Goal: Task Accomplishment & Management: Complete application form

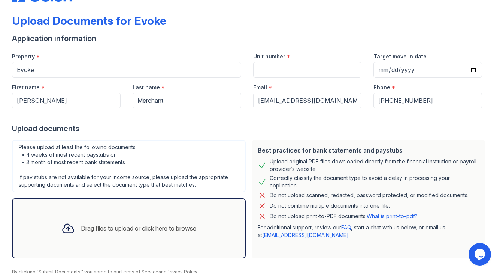
scroll to position [30, 0]
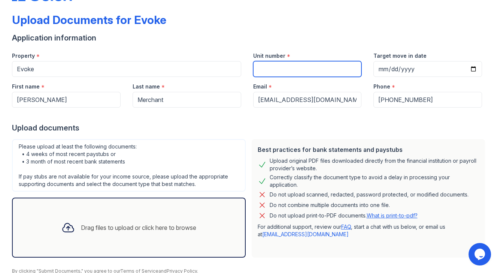
click at [279, 70] on input "Unit number" at bounding box center [307, 69] width 109 height 16
type input "5083"
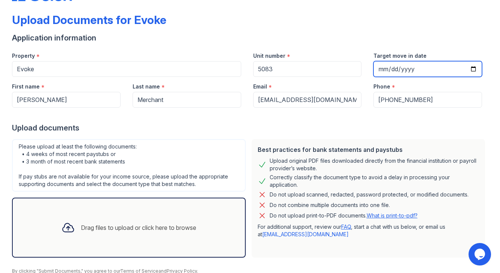
click at [473, 68] on input "Target move in date" at bounding box center [427, 69] width 109 height 16
click at [409, 66] on input "[DATE]" at bounding box center [427, 69] width 109 height 16
click at [476, 69] on input "[DATE]" at bounding box center [427, 69] width 109 height 16
type input "[DATE]"
click at [272, 128] on div "Upload documents" at bounding box center [250, 127] width 476 height 10
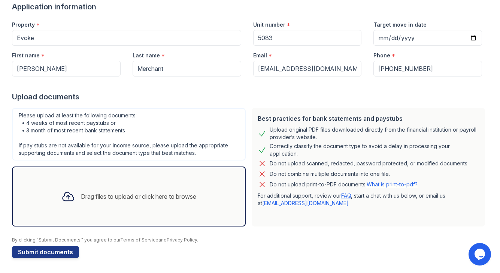
scroll to position [60, 0]
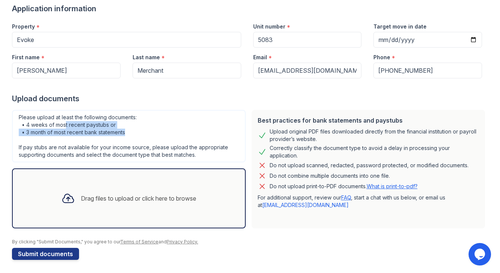
drag, startPoint x: 65, startPoint y: 125, endPoint x: 134, endPoint y: 135, distance: 69.7
click at [134, 135] on div "Please upload at least the following documents: • 4 weeks of most recent paystu…" at bounding box center [129, 136] width 234 height 52
drag, startPoint x: 129, startPoint y: 134, endPoint x: 18, endPoint y: 123, distance: 111.8
click at [18, 124] on div "Please upload at least the following documents: • 4 weeks of most recent paystu…" at bounding box center [129, 136] width 234 height 52
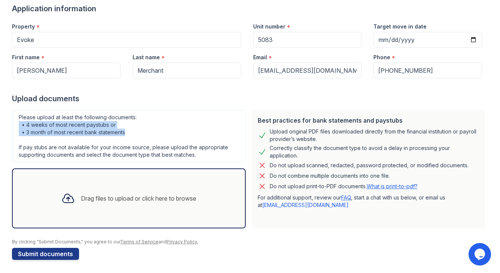
scroll to position [61, 0]
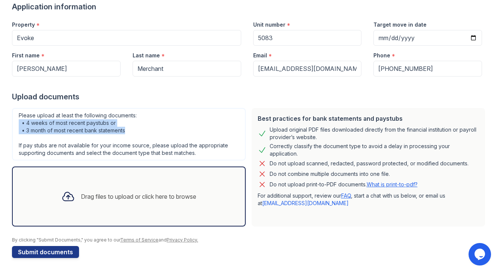
click at [190, 132] on div "Please upload at least the following documents: • 4 weeks of most recent paystu…" at bounding box center [129, 134] width 234 height 52
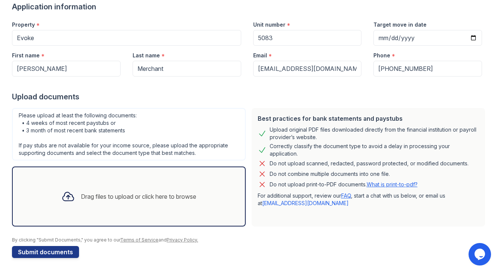
click at [79, 100] on div "Upload documents" at bounding box center [250, 96] width 476 height 10
click at [195, 101] on div "Upload documents" at bounding box center [250, 96] width 476 height 10
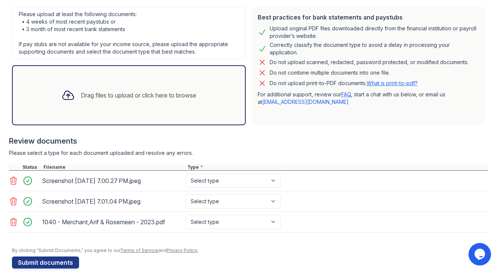
scroll to position [164, 0]
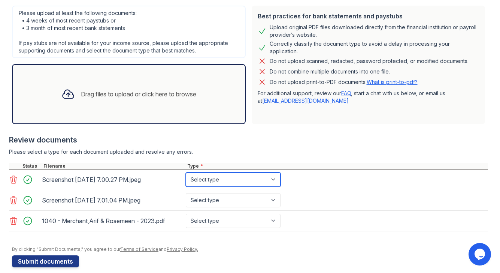
click at [242, 179] on select "Select type Paystub Bank Statement Offer Letter Tax Documents Benefit Award Let…" at bounding box center [233, 179] width 95 height 14
select select "bank_statement"
click at [186, 172] on select "Select type Paystub Bank Statement Offer Letter Tax Documents Benefit Award Let…" at bounding box center [233, 179] width 95 height 14
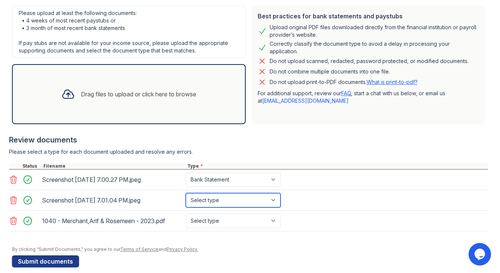
click at [238, 198] on select "Select type Paystub Bank Statement Offer Letter Tax Documents Benefit Award Let…" at bounding box center [233, 200] width 95 height 14
select select "bank_statement"
click at [186, 193] on select "Select type Paystub Bank Statement Offer Letter Tax Documents Benefit Award Let…" at bounding box center [233, 200] width 95 height 14
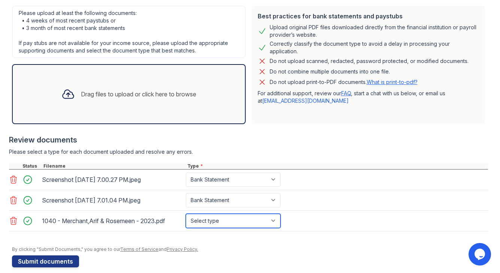
click at [242, 223] on select "Select type Paystub Bank Statement Offer Letter Tax Documents Benefit Award Let…" at bounding box center [233, 221] width 95 height 14
select select "tax_documents"
click at [186, 214] on select "Select type Paystub Bank Statement Offer Letter Tax Documents Benefit Award Let…" at bounding box center [233, 221] width 95 height 14
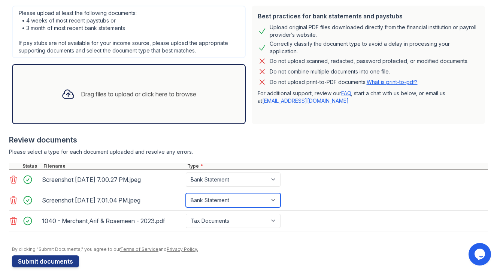
click at [234, 200] on select "Select type Paystub Bank Statement Offer Letter Tax Documents Benefit Award Let…" at bounding box center [233, 200] width 95 height 14
click at [186, 193] on select "Select type Paystub Bank Statement Offer Letter Tax Documents Benefit Award Let…" at bounding box center [233, 200] width 95 height 14
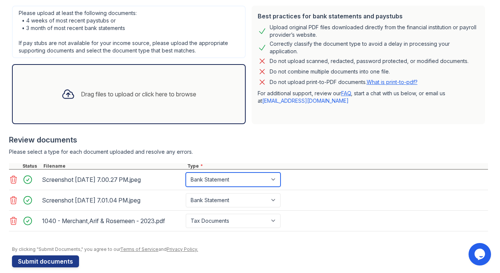
click at [229, 186] on select "Select type Paystub Bank Statement Offer Letter Tax Documents Benefit Award Let…" at bounding box center [233, 179] width 95 height 14
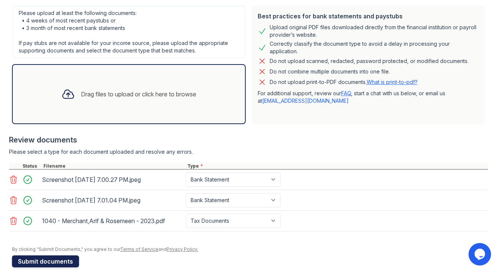
click at [50, 260] on button "Submit documents" at bounding box center [45, 261] width 67 height 12
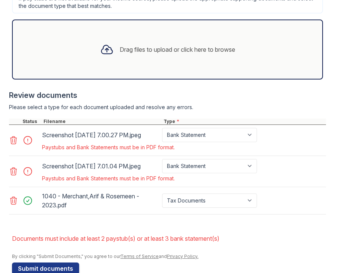
scroll to position [321, 0]
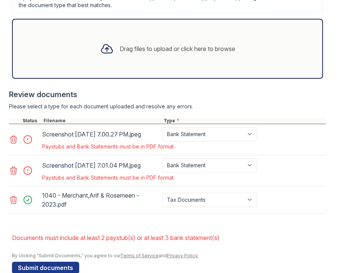
click at [13, 143] on icon at bounding box center [13, 139] width 9 height 9
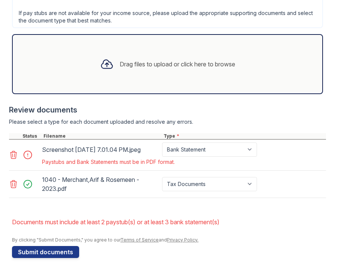
click at [13, 153] on icon at bounding box center [13, 154] width 9 height 9
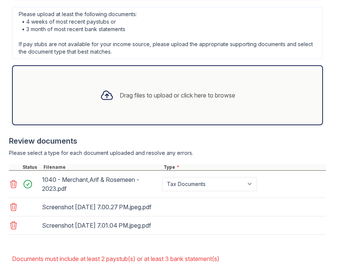
scroll to position [313, 0]
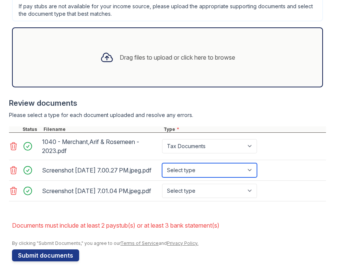
click at [193, 171] on select "Select type Paystub Bank Statement Offer Letter Tax Documents Benefit Award Let…" at bounding box center [209, 170] width 95 height 14
select select "bank_statement"
click at [162, 166] on select "Select type Paystub Bank Statement Offer Letter Tax Documents Benefit Award Let…" at bounding box center [209, 170] width 95 height 14
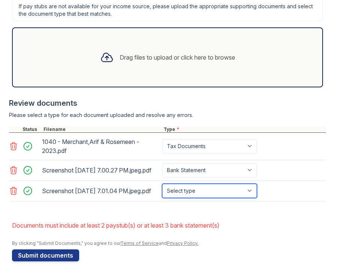
click at [194, 198] on select "Select type Paystub Bank Statement Offer Letter Tax Documents Benefit Award Let…" at bounding box center [209, 191] width 95 height 14
select select "bank_statement"
click at [162, 193] on select "Select type Paystub Bank Statement Offer Letter Tax Documents Benefit Award Let…" at bounding box center [209, 191] width 95 height 14
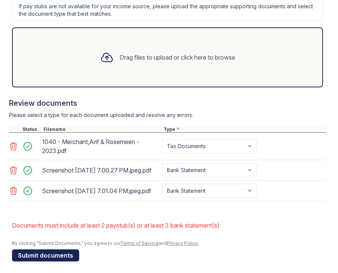
click at [67, 261] on button "Submit documents" at bounding box center [45, 255] width 67 height 12
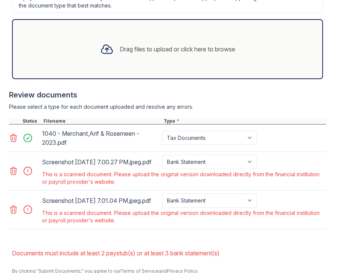
scroll to position [322, 0]
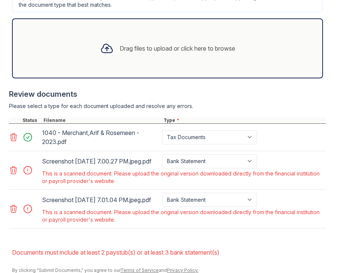
click at [30, 175] on div at bounding box center [29, 170] width 21 height 10
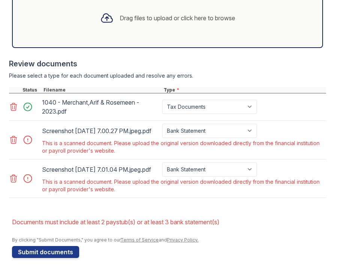
click at [16, 136] on icon at bounding box center [13, 139] width 6 height 7
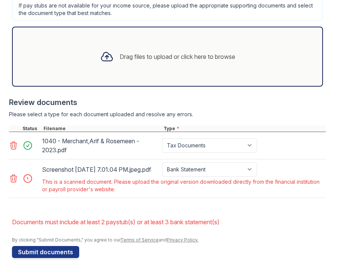
click at [12, 176] on icon at bounding box center [13, 178] width 6 height 7
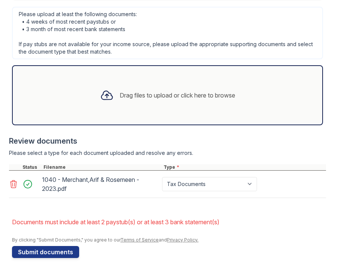
scroll to position [275, 0]
click at [40, 255] on button "Submit documents" at bounding box center [45, 252] width 67 height 12
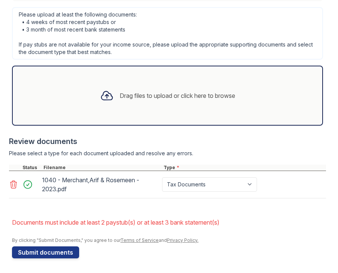
click at [100, 221] on li "Documents must include at least 2 paystub(s) or at least 3 bank statement(s)" at bounding box center [169, 222] width 314 height 15
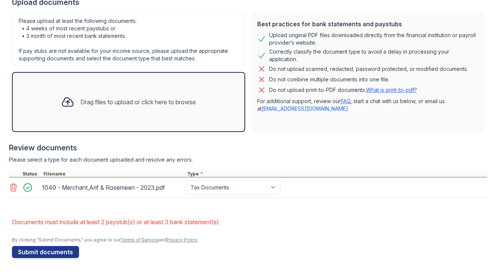
scroll to position [177, 0]
click at [43, 252] on button "Submit documents" at bounding box center [45, 252] width 67 height 12
click at [105, 117] on div "Drag files to upload or click here to browse" at bounding box center [128, 102] width 233 height 60
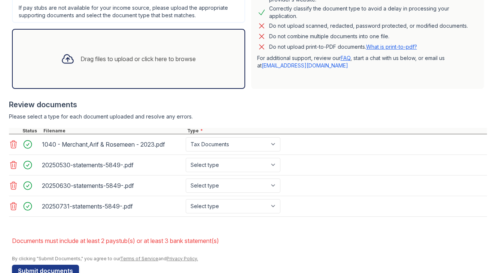
scroll to position [232, 0]
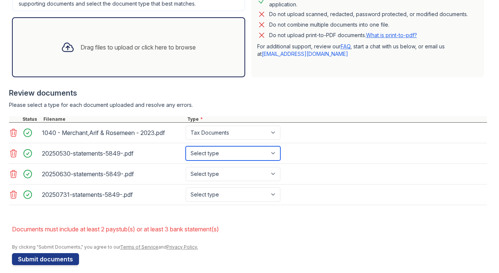
click at [205, 155] on select "Select type Paystub Bank Statement Offer Letter Tax Documents Benefit Award Let…" at bounding box center [233, 153] width 95 height 14
select select "bank_statement"
click at [186, 146] on select "Select type Paystub Bank Statement Offer Letter Tax Documents Benefit Award Let…" at bounding box center [233, 153] width 95 height 14
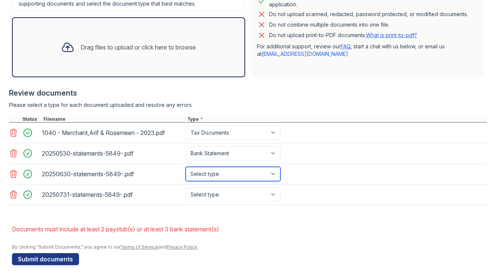
click at [211, 176] on select "Select type Paystub Bank Statement Offer Letter Tax Documents Benefit Award Let…" at bounding box center [233, 174] width 95 height 14
select select "bank_statement"
click at [186, 167] on select "Select type Paystub Bank Statement Offer Letter Tax Documents Benefit Award Let…" at bounding box center [233, 174] width 95 height 14
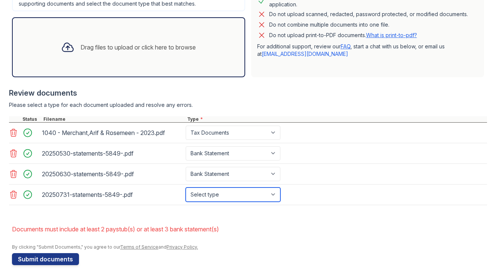
click at [214, 189] on select "Select type Paystub Bank Statement Offer Letter Tax Documents Benefit Award Let…" at bounding box center [233, 194] width 95 height 14
select select "bank_statement"
click at [186, 187] on select "Select type Paystub Bank Statement Offer Letter Tax Documents Benefit Award Let…" at bounding box center [233, 194] width 95 height 14
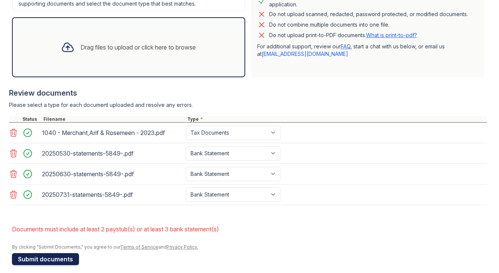
click at [34, 258] on button "Submit documents" at bounding box center [45, 259] width 67 height 12
